Goal: Check status: Check status

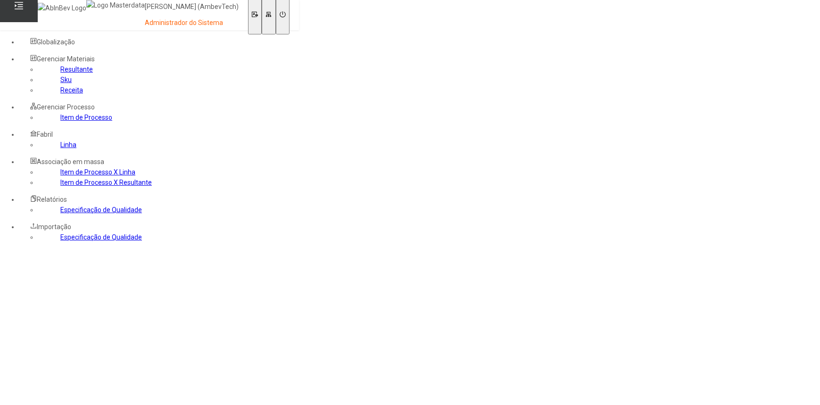
click at [66, 121] on link "Item de Processo" at bounding box center [86, 118] width 52 height 8
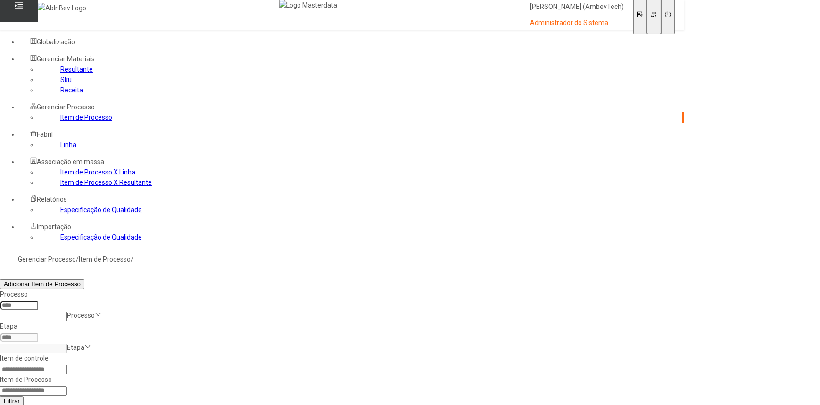
click at [67, 386] on input at bounding box center [33, 390] width 67 height 9
type input "**********"
click at [0, 396] on button "Filtrar" at bounding box center [12, 401] width 24 height 10
